Goal: Task Accomplishment & Management: Complete application form

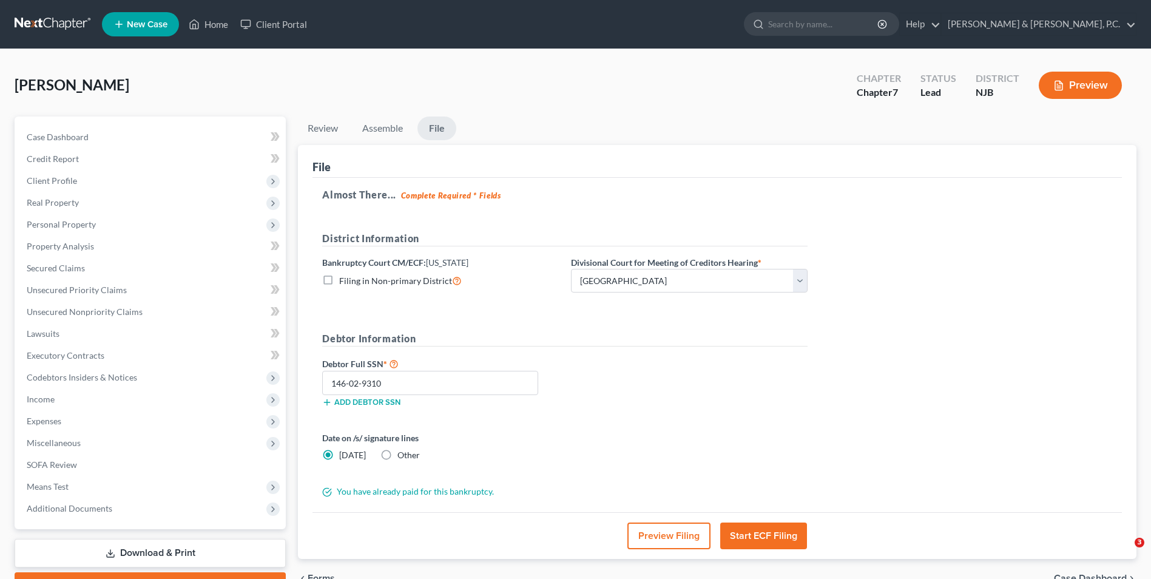
select select "3"
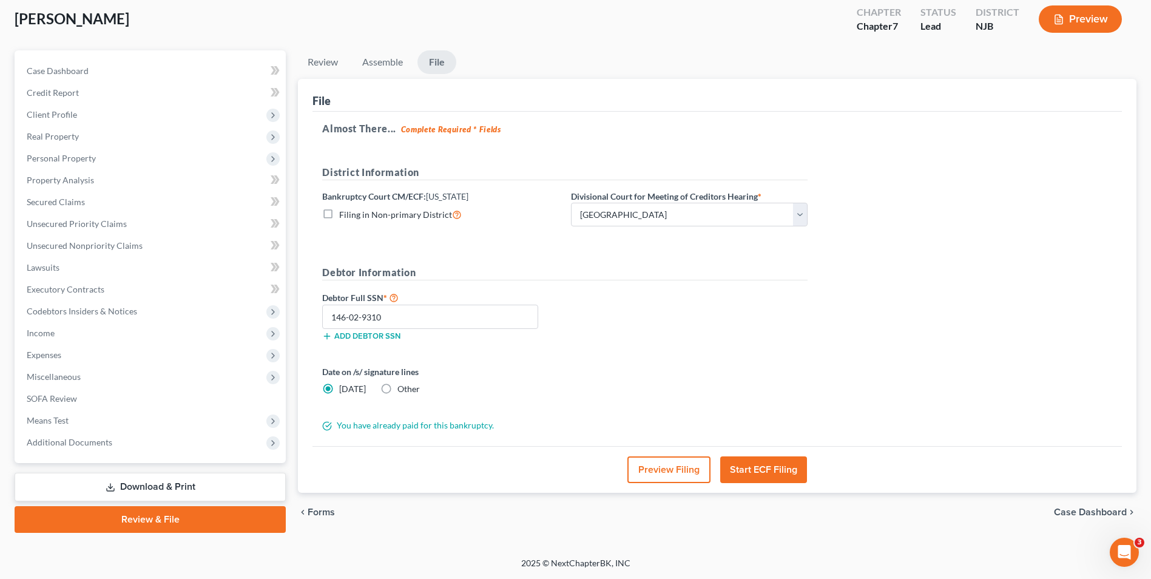
type input "146-02-9310"
click at [774, 471] on button "Start ECF Filing" at bounding box center [763, 469] width 87 height 27
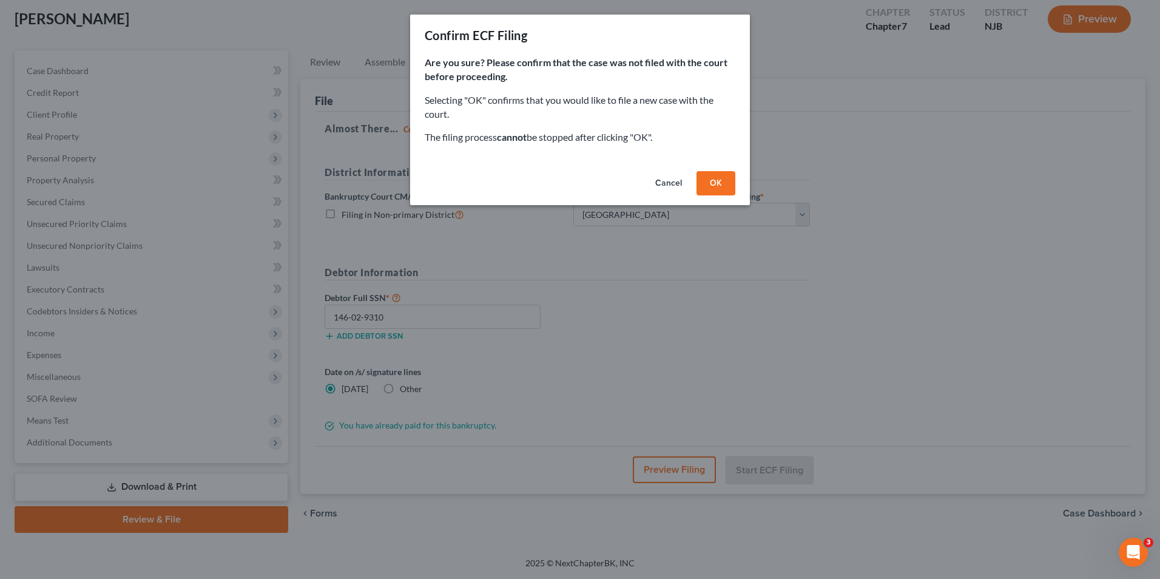
click at [709, 178] on button "OK" at bounding box center [716, 183] width 39 height 24
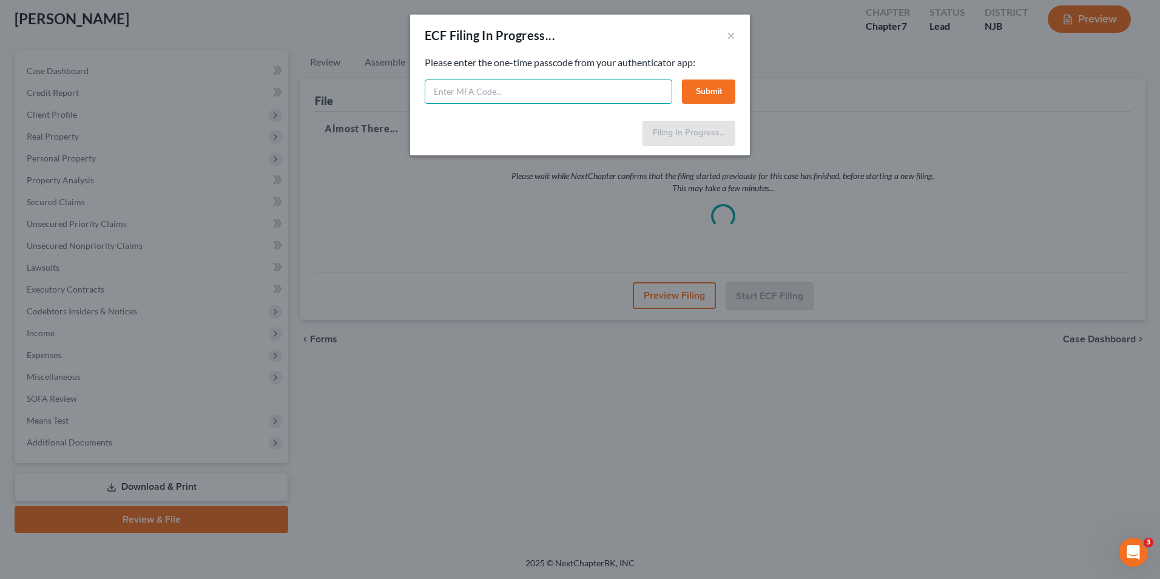
click at [571, 98] on input "text" at bounding box center [549, 91] width 248 height 24
type input "2"
type input "939867"
click at [716, 95] on button "Submit" at bounding box center [708, 91] width 53 height 24
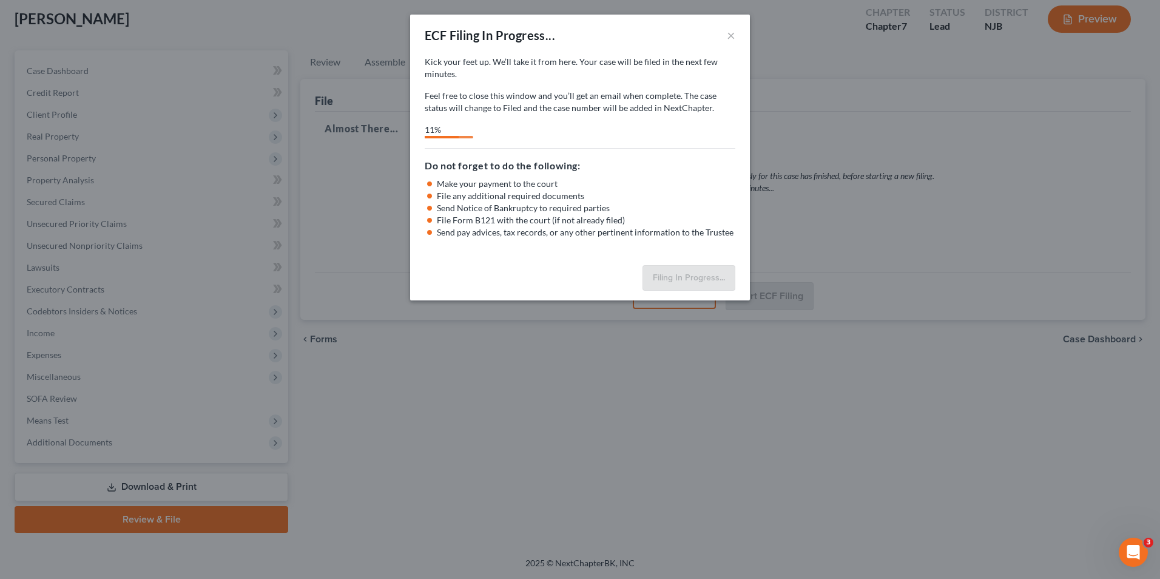
select select "3"
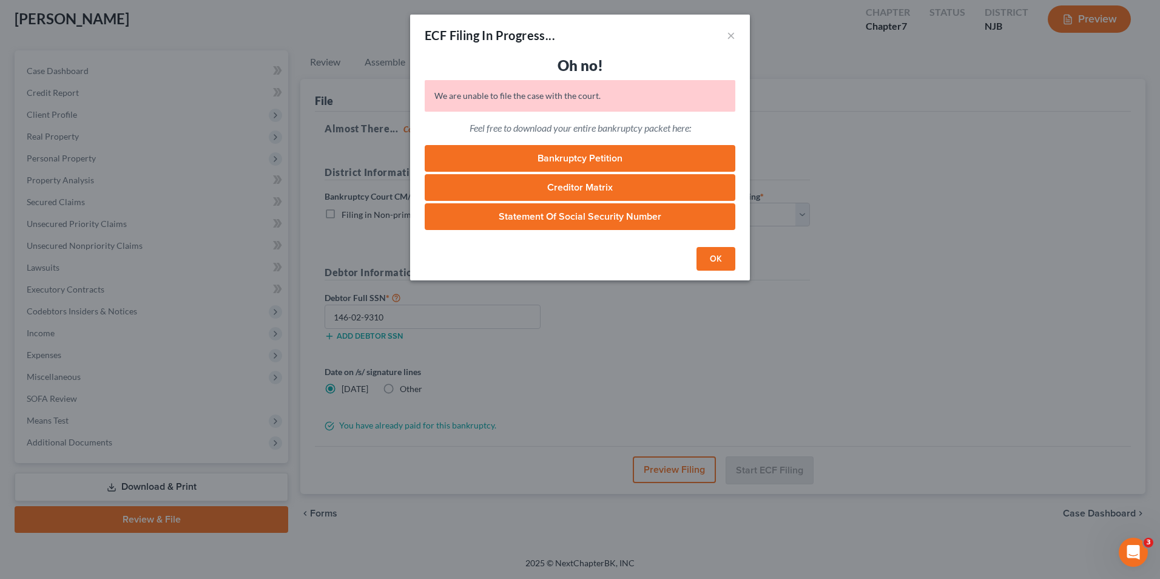
click at [718, 266] on button "OK" at bounding box center [716, 259] width 39 height 24
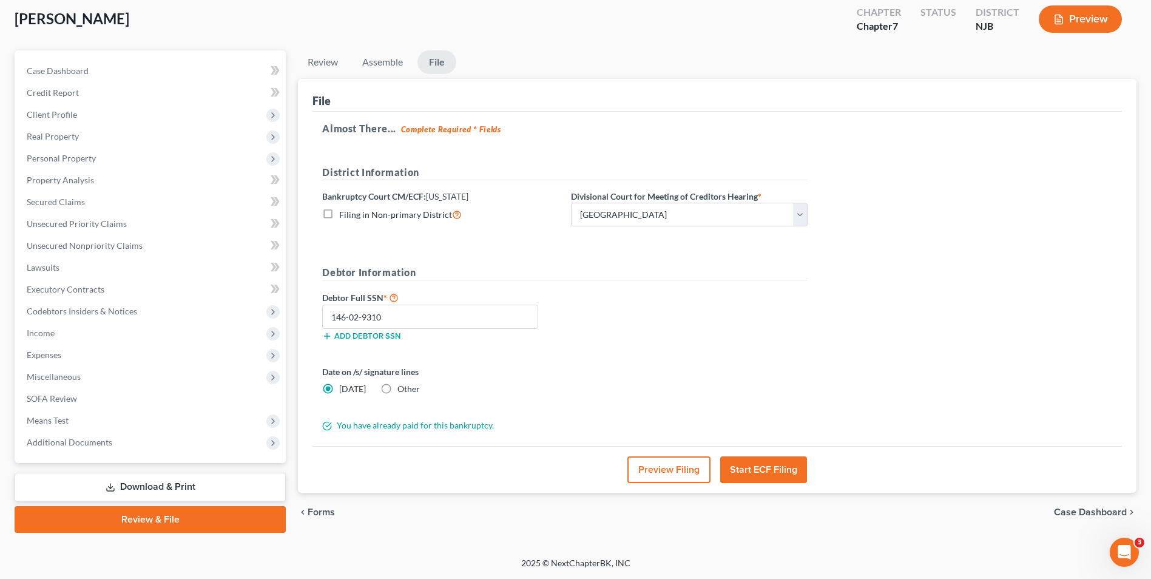
click at [752, 471] on button "Start ECF Filing" at bounding box center [763, 469] width 87 height 27
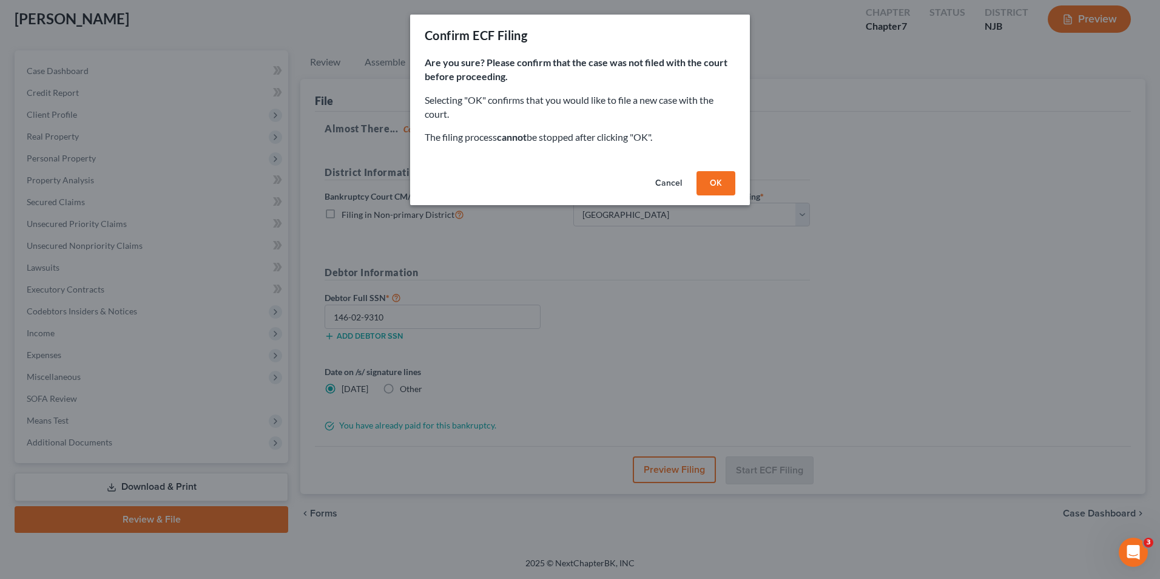
click at [721, 179] on button "OK" at bounding box center [716, 183] width 39 height 24
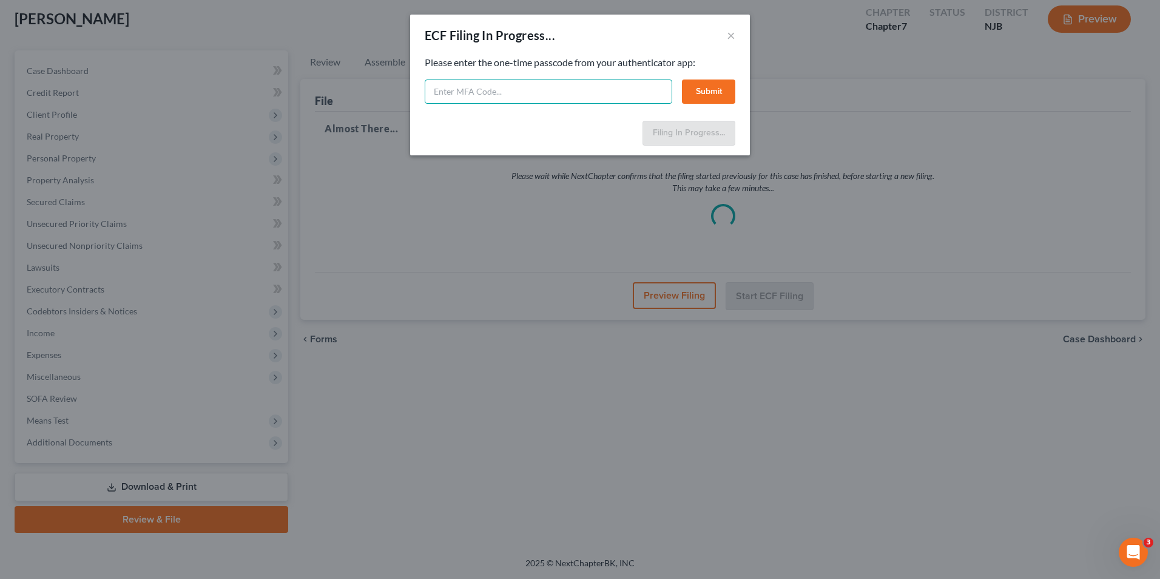
click at [582, 95] on input "text" at bounding box center [549, 91] width 248 height 24
type input "463092"
click at [716, 95] on button "Submit" at bounding box center [708, 91] width 53 height 24
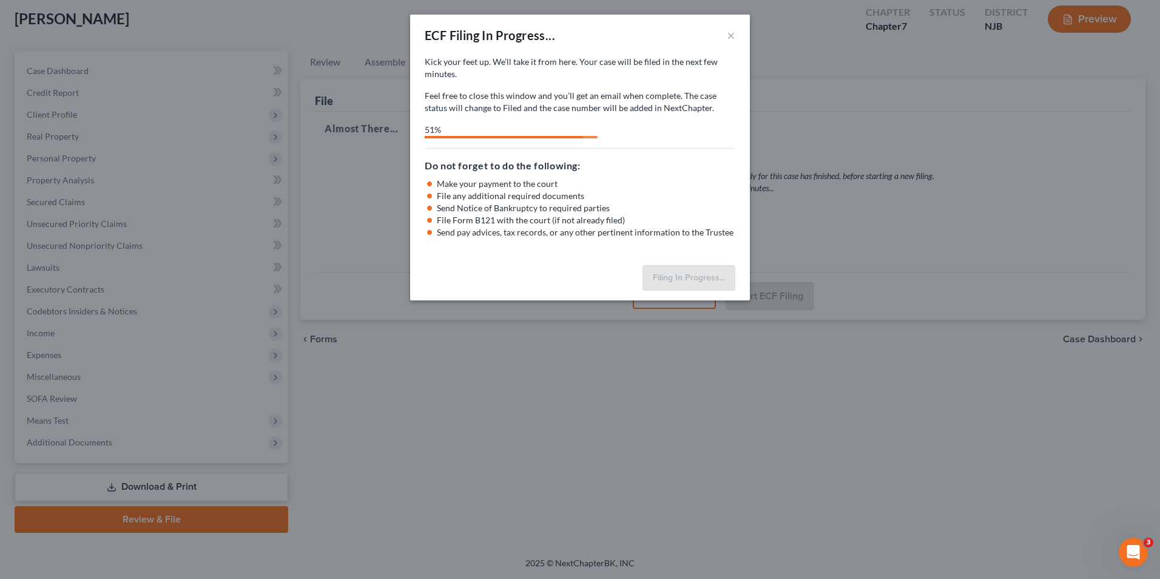
select select "3"
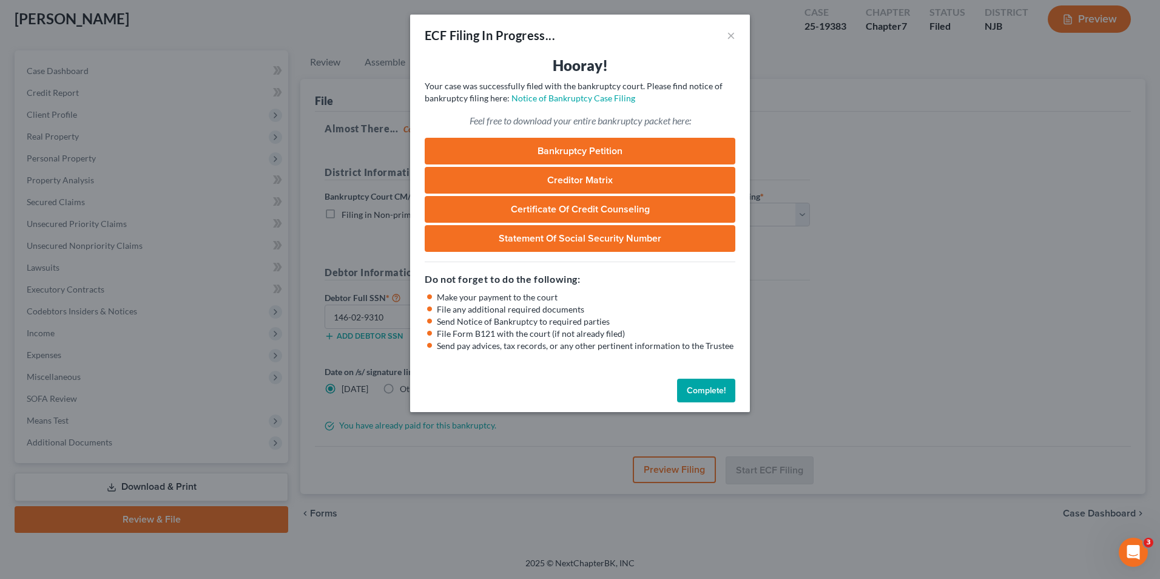
click at [615, 152] on link "Bankruptcy Petition" at bounding box center [580, 151] width 311 height 27
click at [637, 211] on link "Certificate of Credit Counseling" at bounding box center [580, 209] width 311 height 27
click at [677, 243] on link "Statement of Social Security Number" at bounding box center [580, 238] width 311 height 27
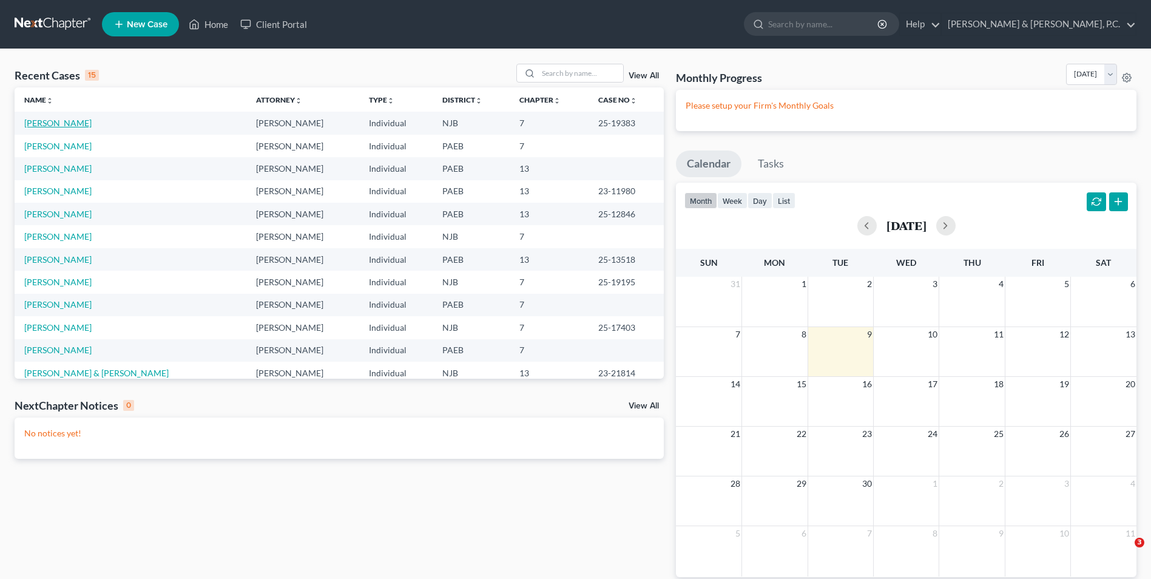
click at [66, 127] on link "[PERSON_NAME]" at bounding box center [57, 123] width 67 height 10
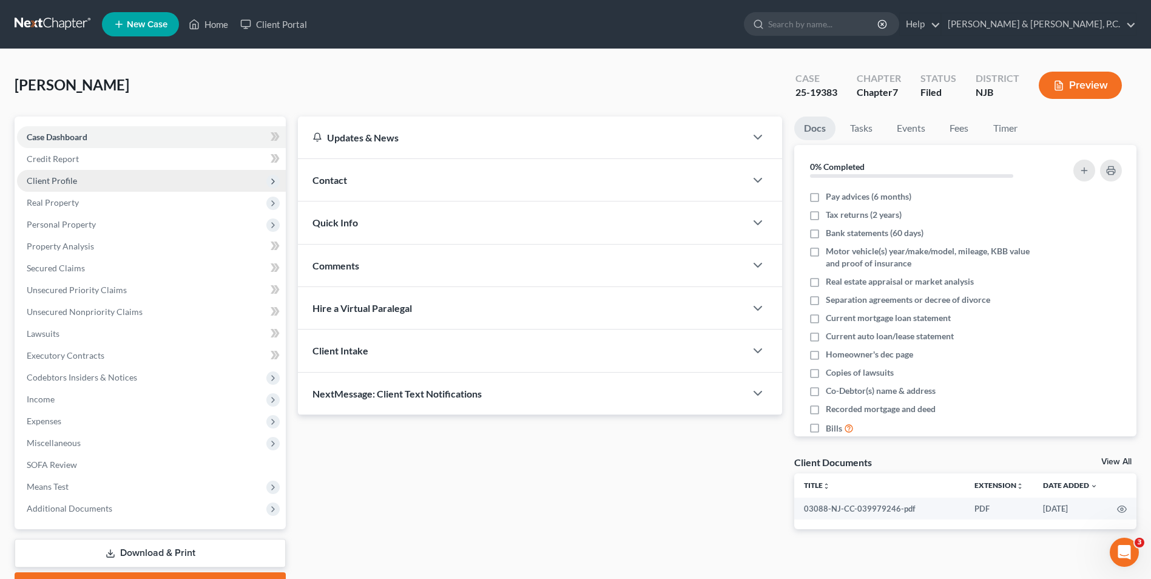
click at [60, 180] on span "Client Profile" at bounding box center [52, 180] width 50 height 10
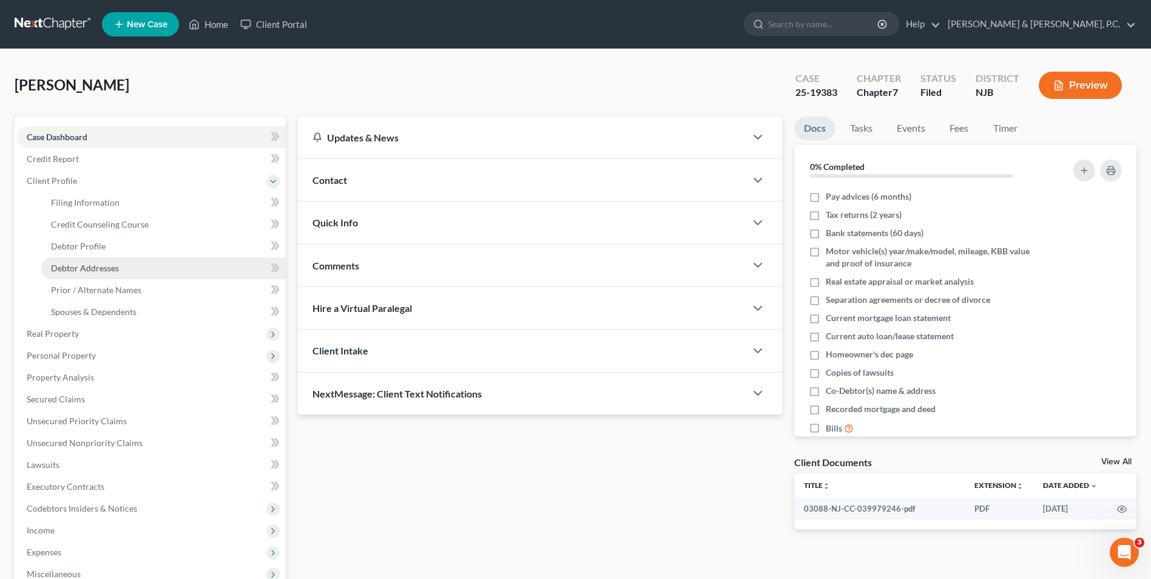
click at [102, 268] on span "Debtor Addresses" at bounding box center [85, 268] width 68 height 10
